Goal: Task Accomplishment & Management: Use online tool/utility

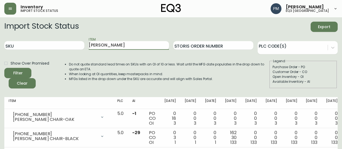
click at [105, 41] on input "[PERSON_NAME]" at bounding box center [129, 45] width 80 height 9
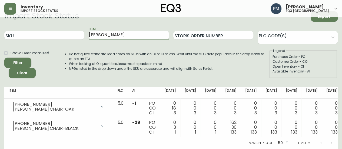
click at [105, 31] on input "[PERSON_NAME]" at bounding box center [129, 35] width 80 height 9
click at [4, 58] on button "Filter" at bounding box center [17, 63] width 27 height 10
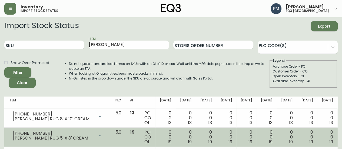
scroll to position [0, 0]
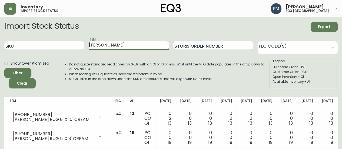
click at [96, 44] on input "[PERSON_NAME]" at bounding box center [129, 45] width 80 height 9
click at [4, 68] on button "Filter" at bounding box center [17, 73] width 27 height 10
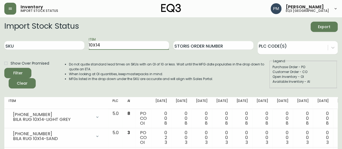
click at [131, 47] on input "10X14" at bounding box center [129, 45] width 80 height 9
type input "verve"
click at [4, 68] on button "Filter" at bounding box center [17, 73] width 27 height 10
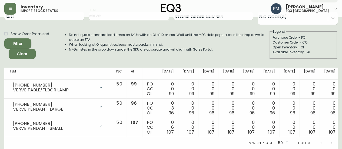
scroll to position [33, 0]
